Goal: Information Seeking & Learning: Learn about a topic

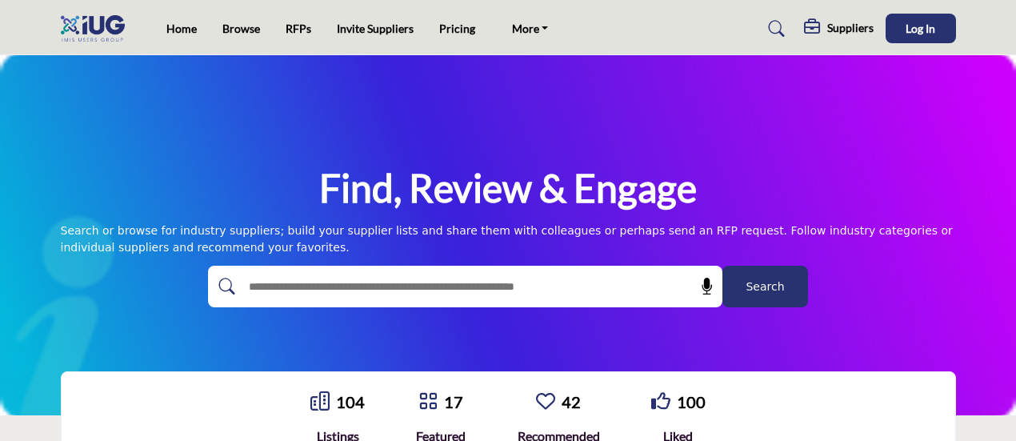
click at [336, 297] on input "text" at bounding box center [430, 286] width 381 height 24
type input "**********"
click at [722, 266] on button "Search" at bounding box center [765, 287] width 86 height 42
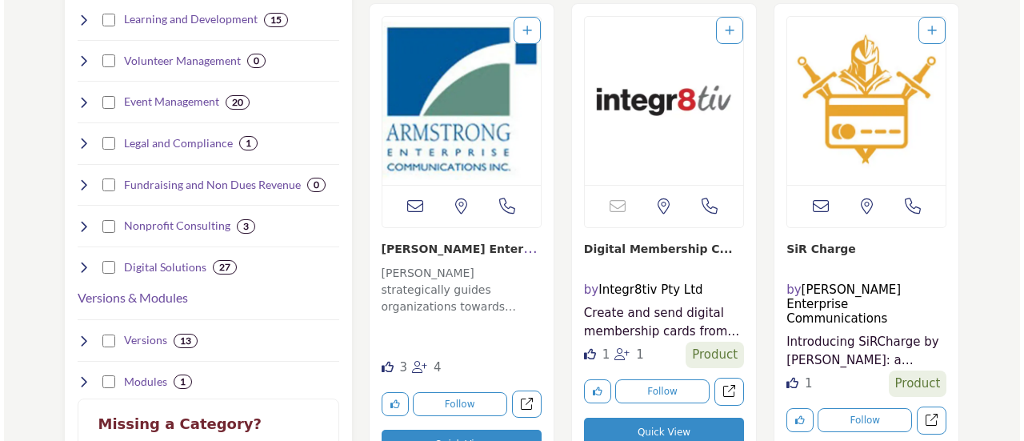
scroll to position [880, 0]
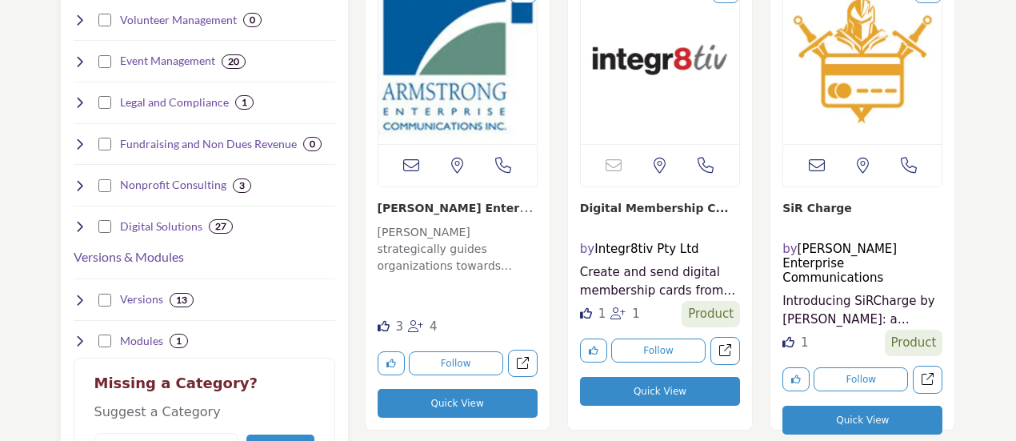
click at [872, 257] on h4 "by [PERSON_NAME] Enterprise Communications" at bounding box center [862, 263] width 160 height 43
click at [860, 405] on button "Quick View" at bounding box center [862, 419] width 160 height 29
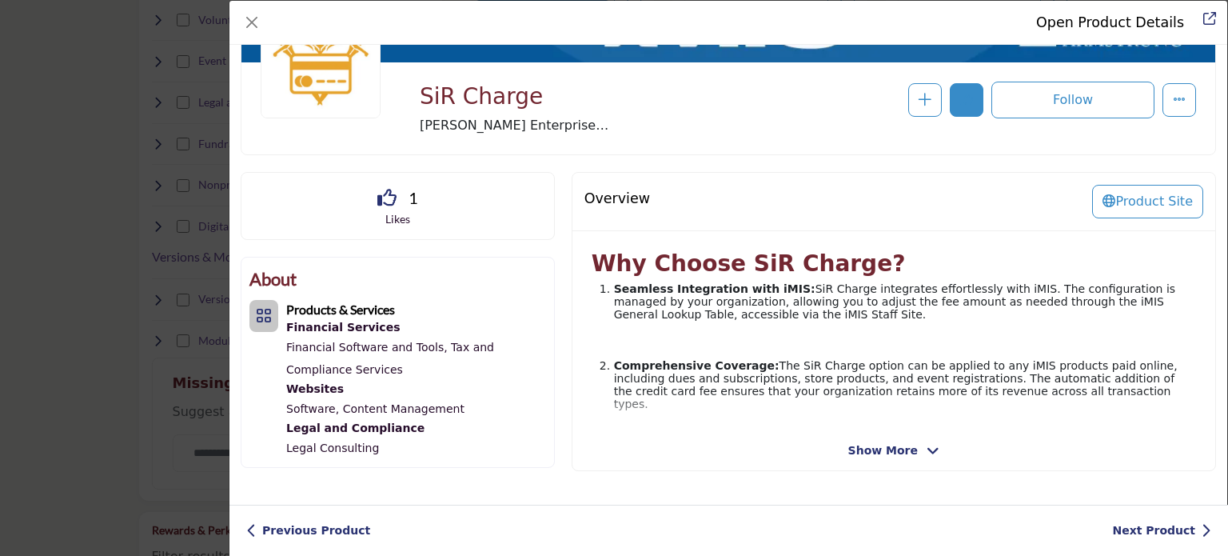
scroll to position [142, 0]
